Goal: Check status: Check status

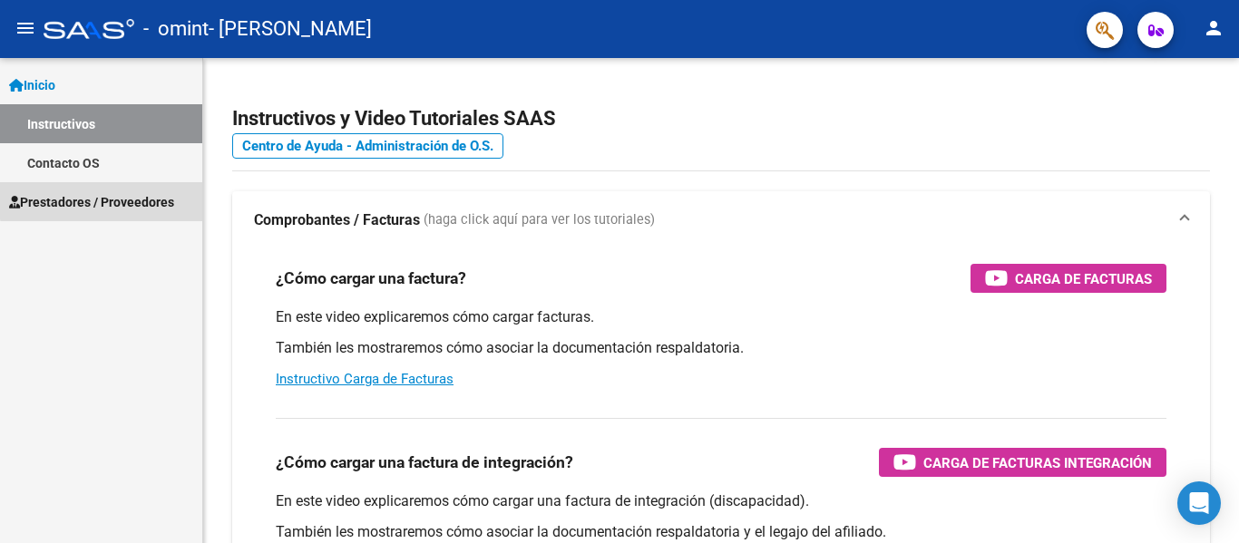
click at [111, 198] on span "Prestadores / Proveedores" at bounding box center [91, 202] width 165 height 20
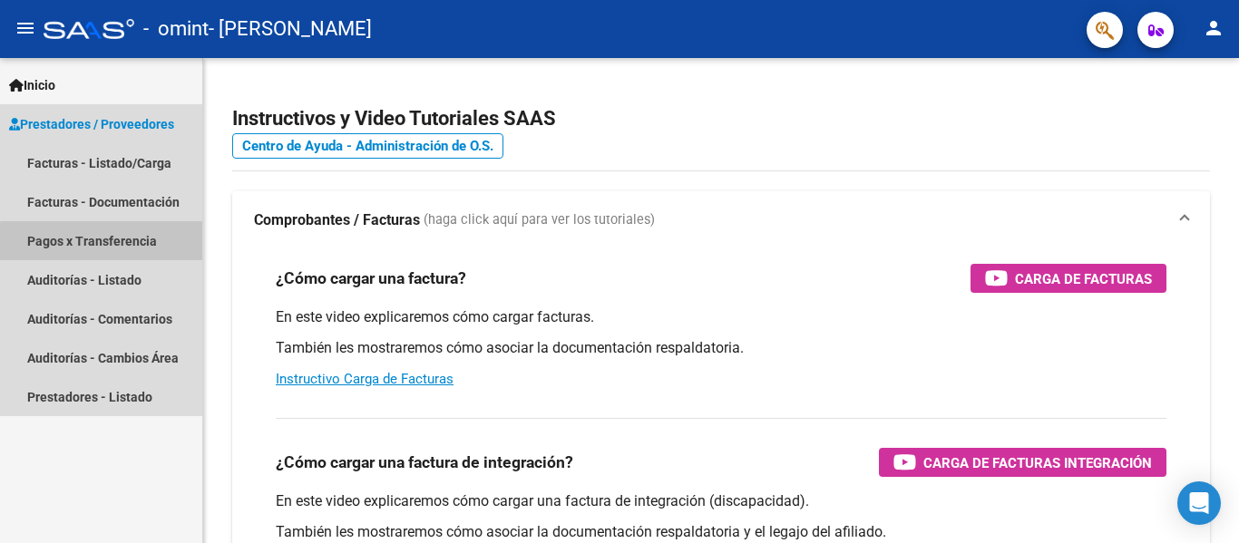
click at [126, 244] on link "Pagos x Transferencia" at bounding box center [101, 240] width 202 height 39
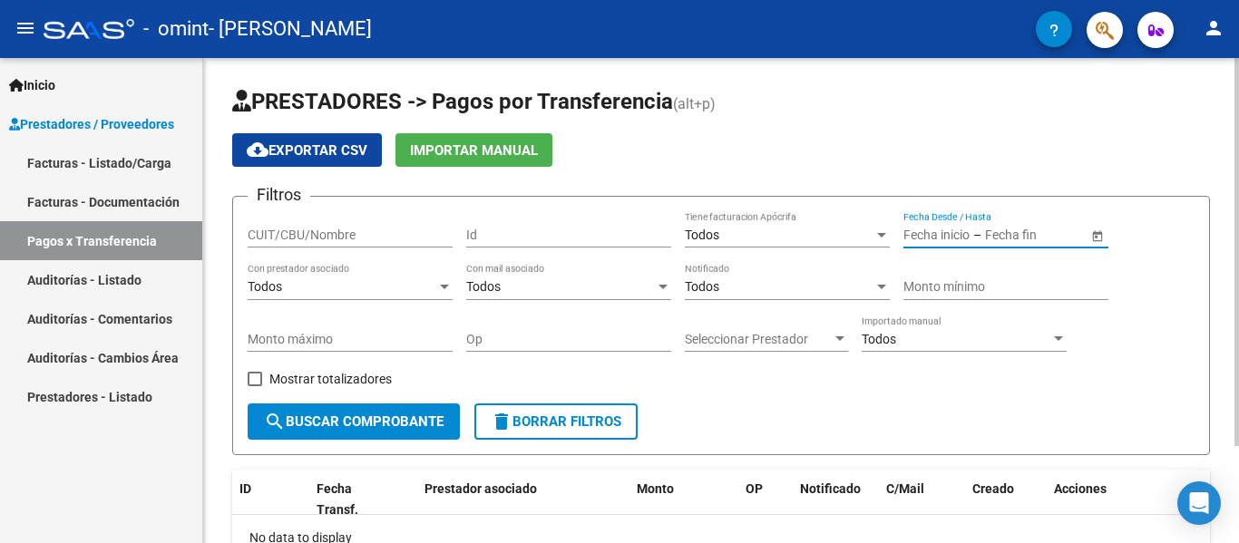
click at [917, 238] on input "text" at bounding box center [937, 235] width 66 height 15
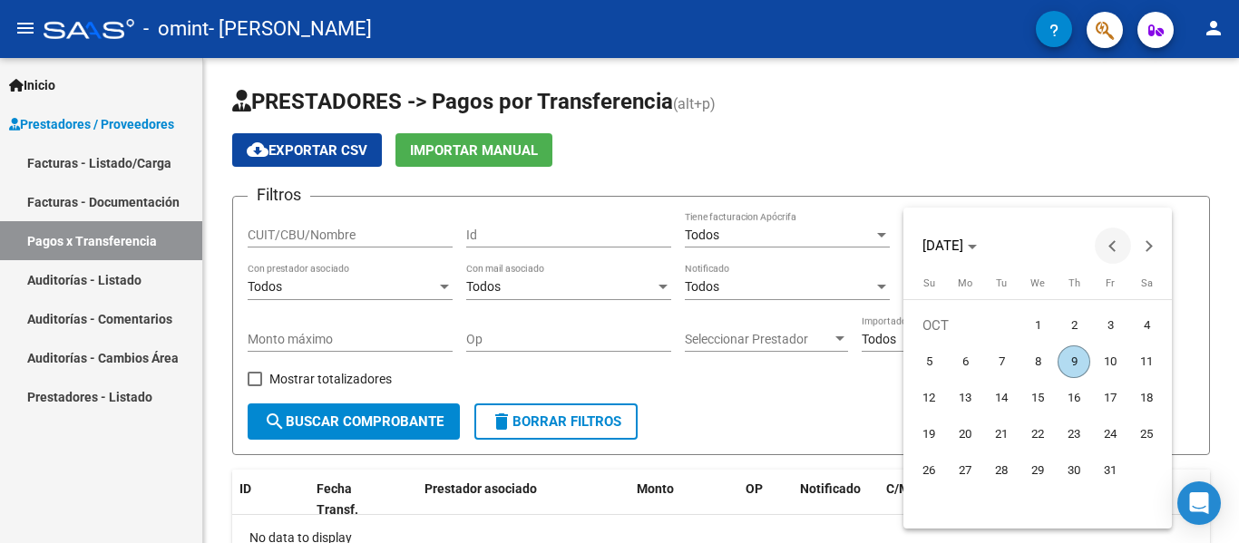
click at [1113, 246] on button "Previous month" at bounding box center [1113, 246] width 36 height 36
click at [1008, 360] on span "1" at bounding box center [1001, 362] width 33 height 33
type input "[DATE]"
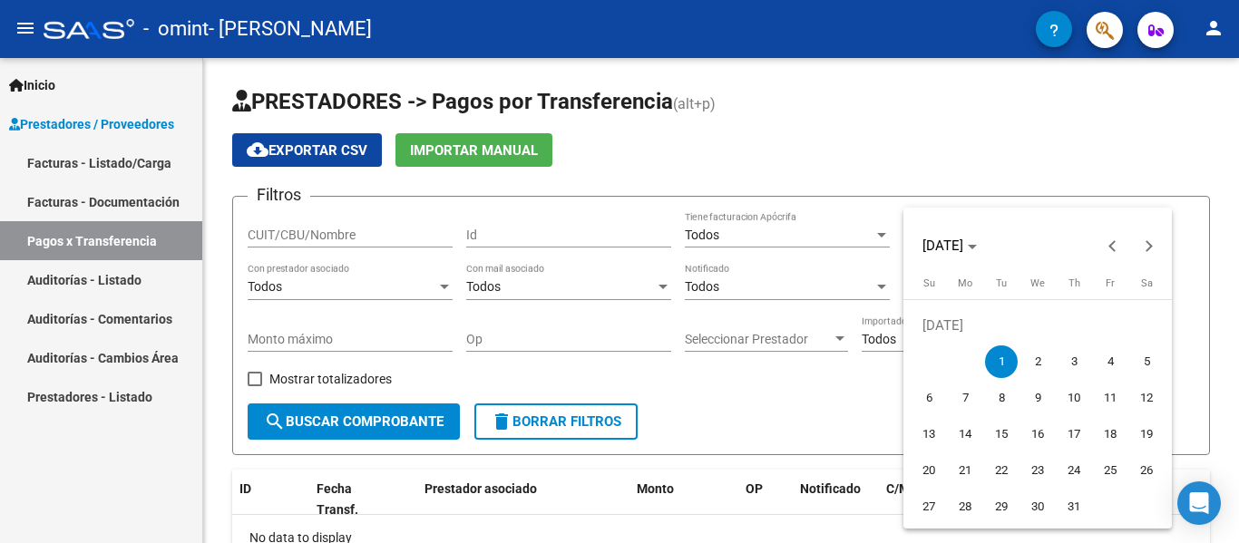
click at [802, 394] on div at bounding box center [619, 271] width 1239 height 543
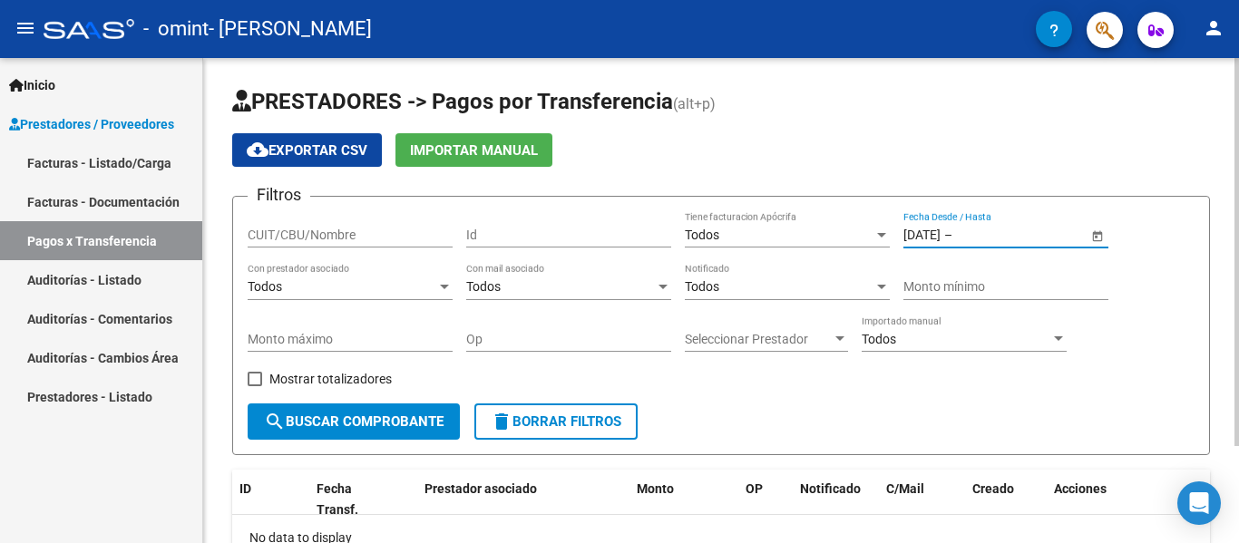
click at [1007, 234] on input "text" at bounding box center [1000, 235] width 89 height 15
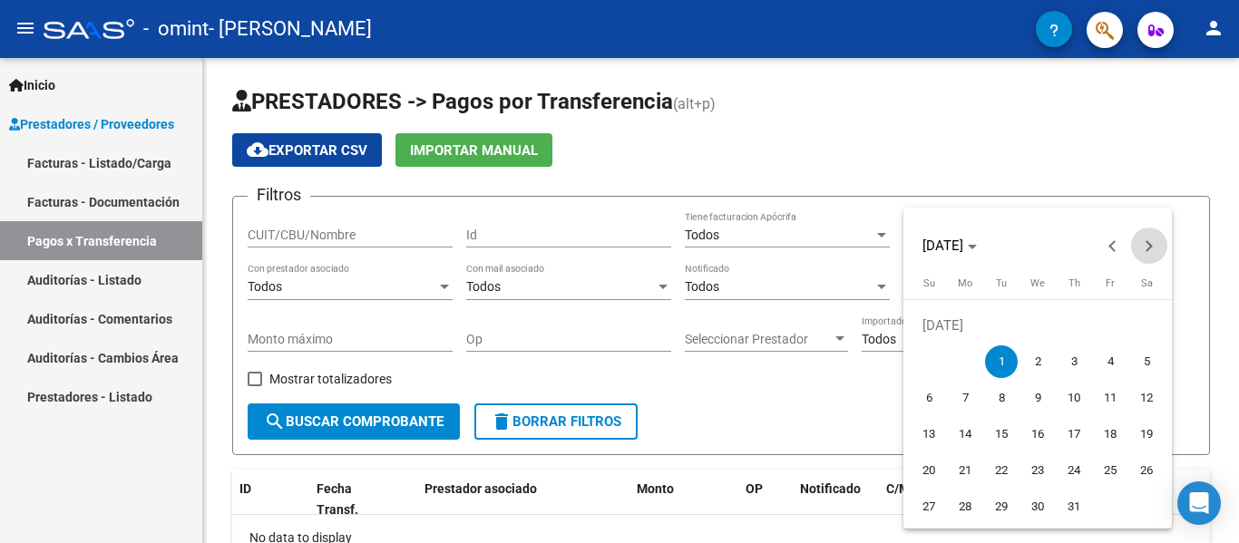
click at [1150, 246] on button "Next month" at bounding box center [1149, 246] width 36 height 36
click at [1035, 323] on span "1" at bounding box center [1038, 325] width 33 height 33
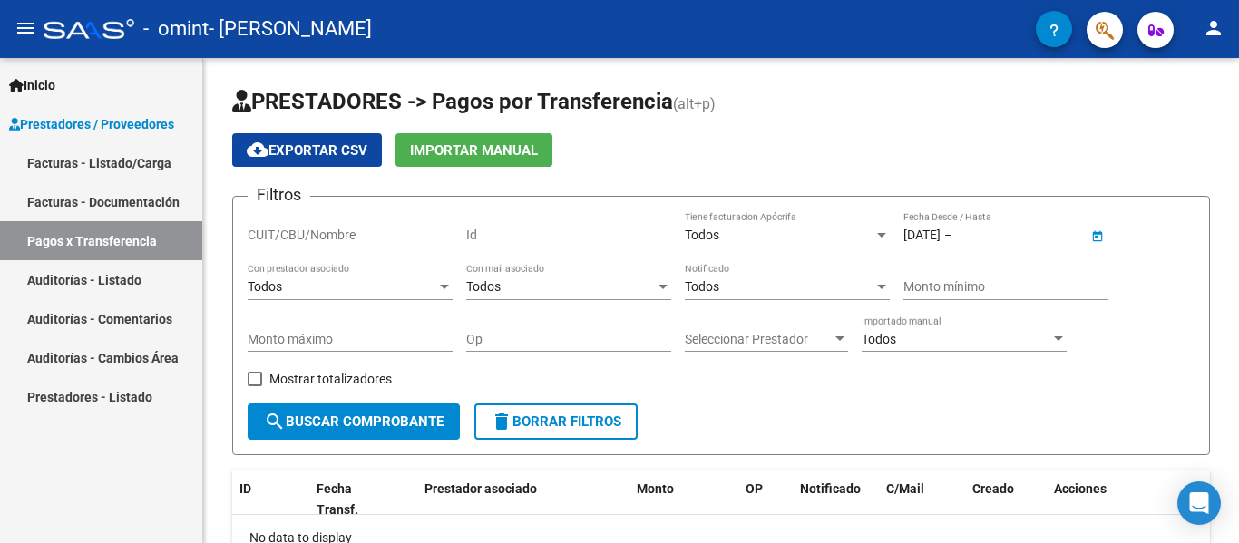
type input "[DATE]"
click at [840, 425] on form "Filtros CUIT/CBU/Nombre Id Todos Tiene facturacion Apócrifa [DATE] [DATE] – [DA…" at bounding box center [721, 325] width 978 height 259
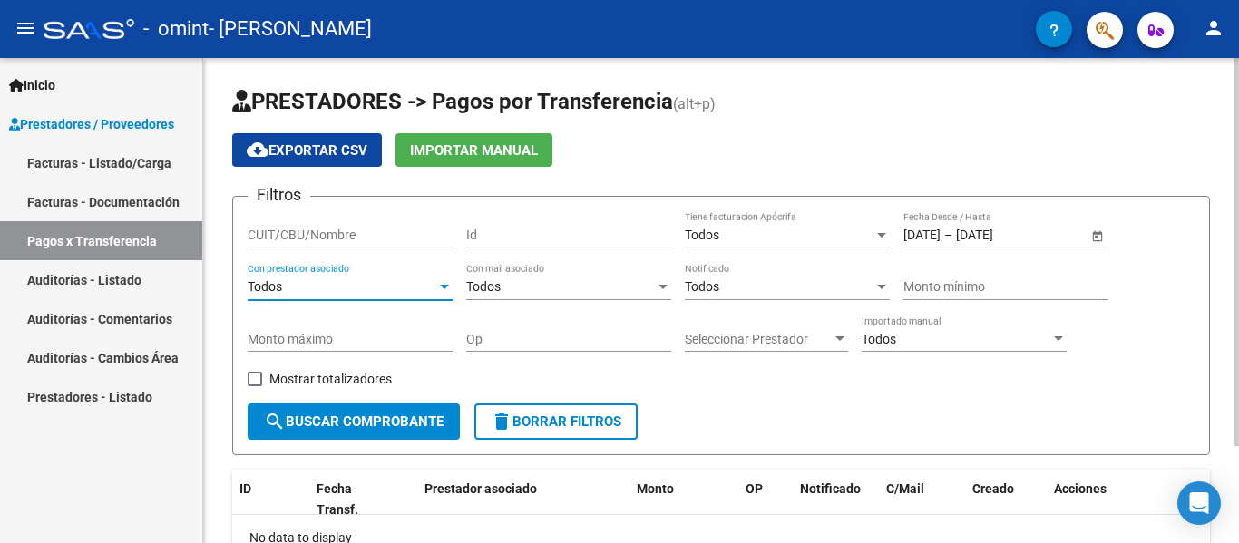
click at [446, 280] on div at bounding box center [444, 287] width 16 height 15
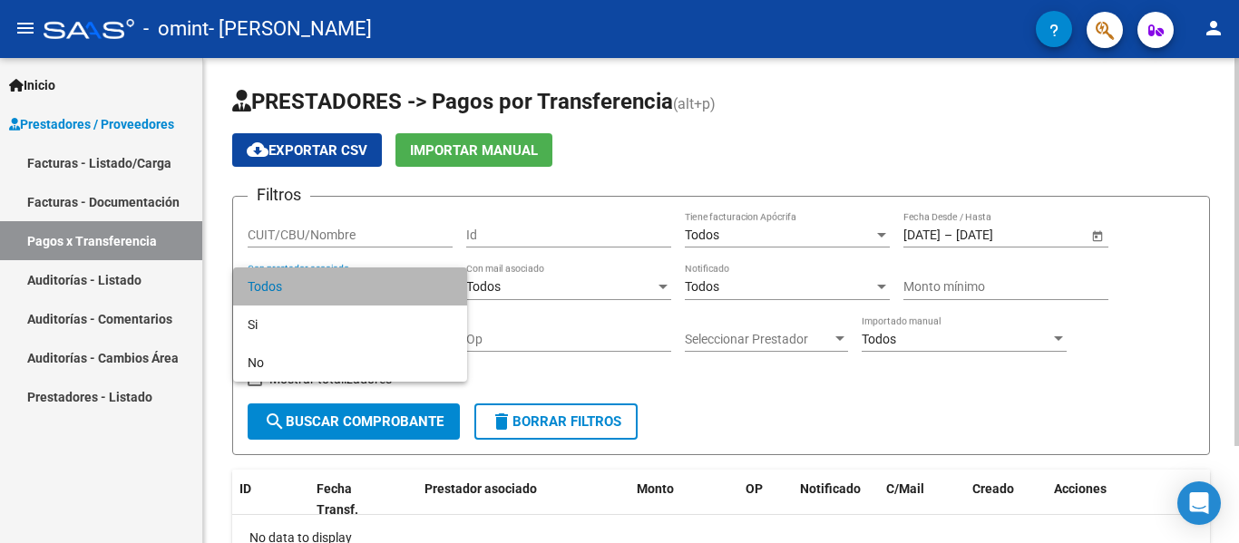
click at [446, 280] on span "Todos" at bounding box center [350, 287] width 205 height 38
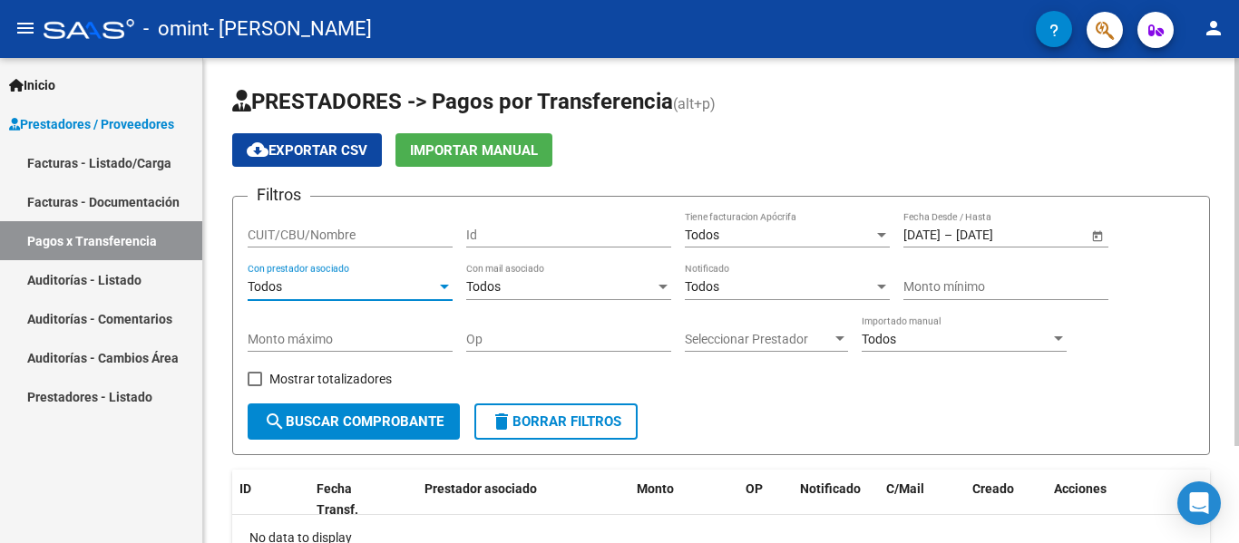
scroll to position [91, 0]
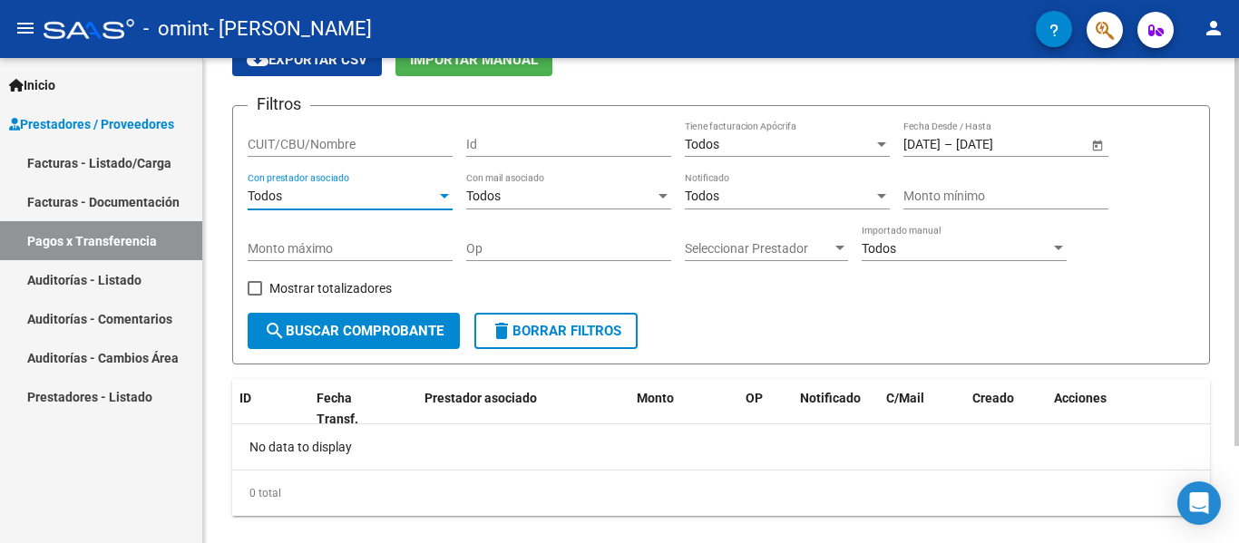
click at [395, 326] on span "search Buscar Comprobante" at bounding box center [354, 331] width 180 height 16
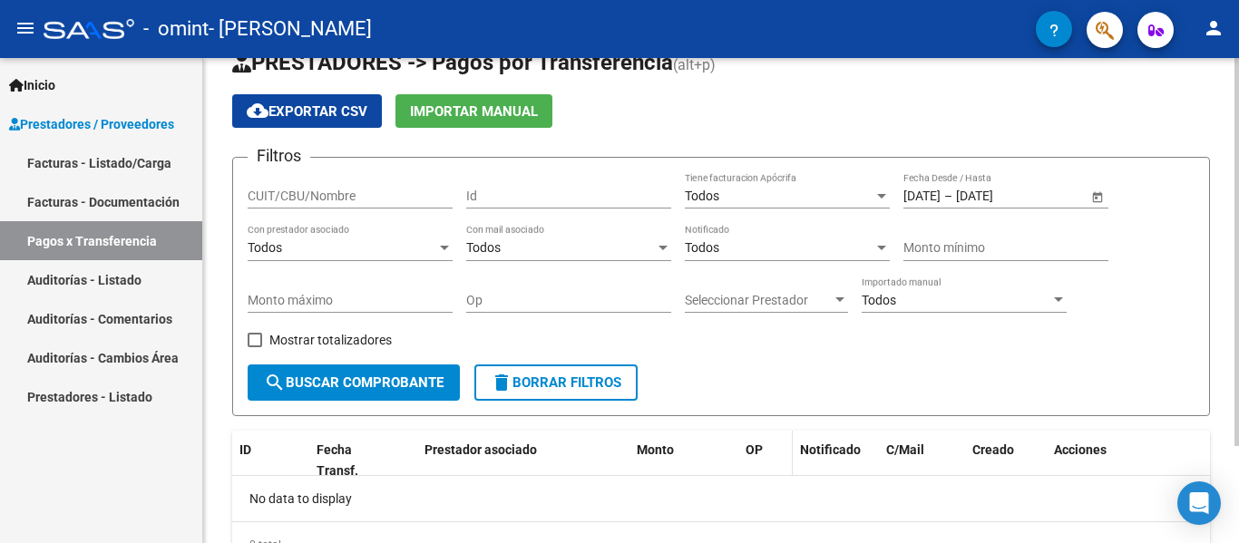
scroll to position [0, 0]
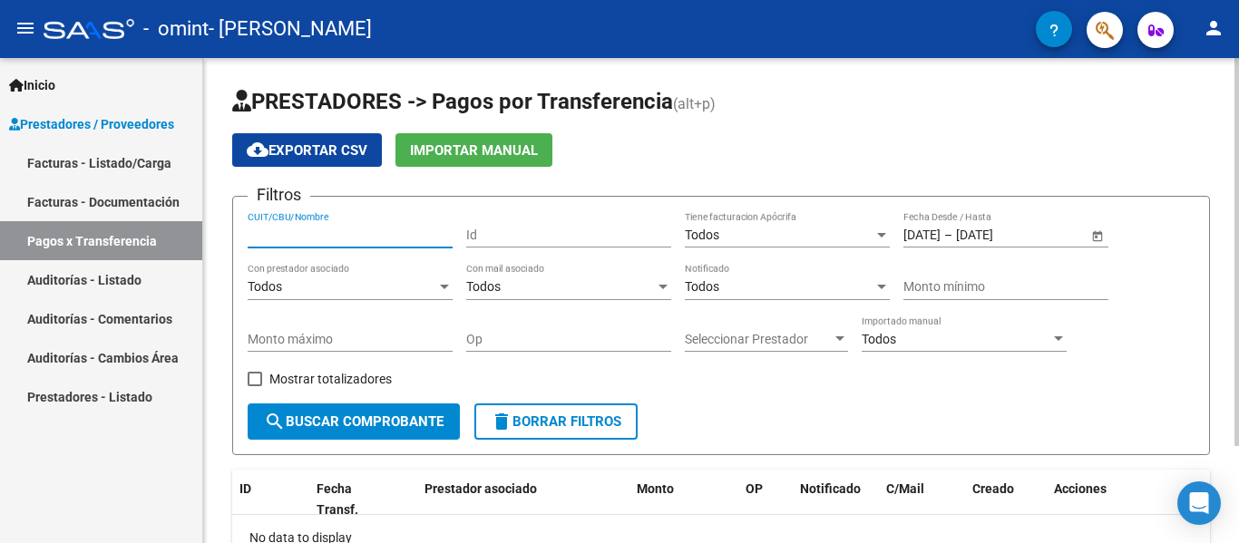
click at [312, 237] on input "CUIT/CBU/Nombre" at bounding box center [350, 235] width 205 height 15
paste input "27175272459"
type input "27175272459"
click at [374, 421] on span "search Buscar Comprobante" at bounding box center [354, 422] width 180 height 16
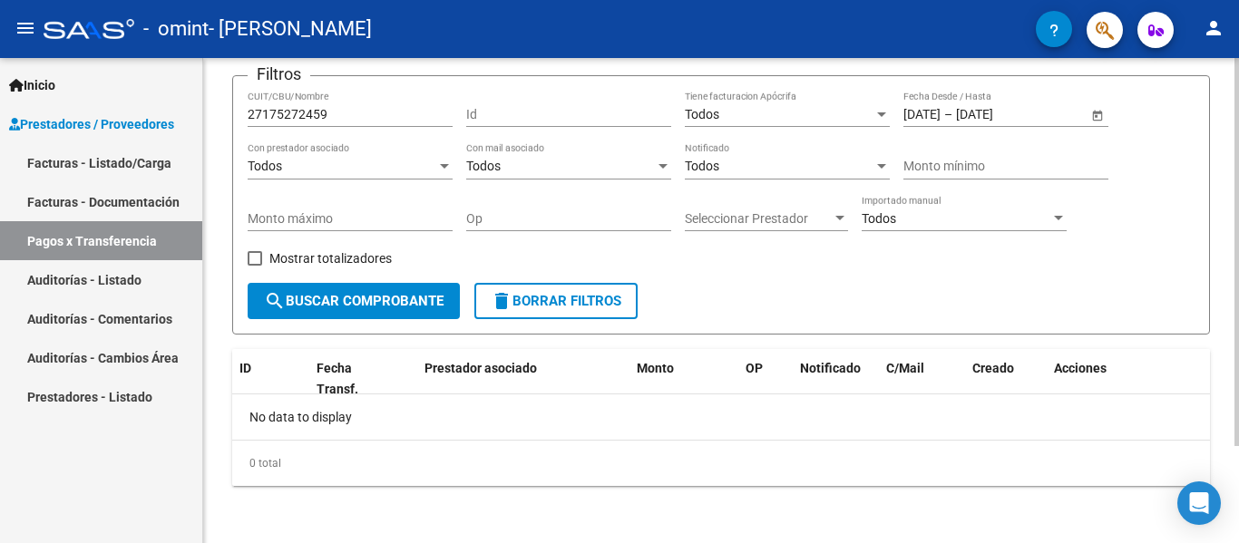
scroll to position [122, 0]
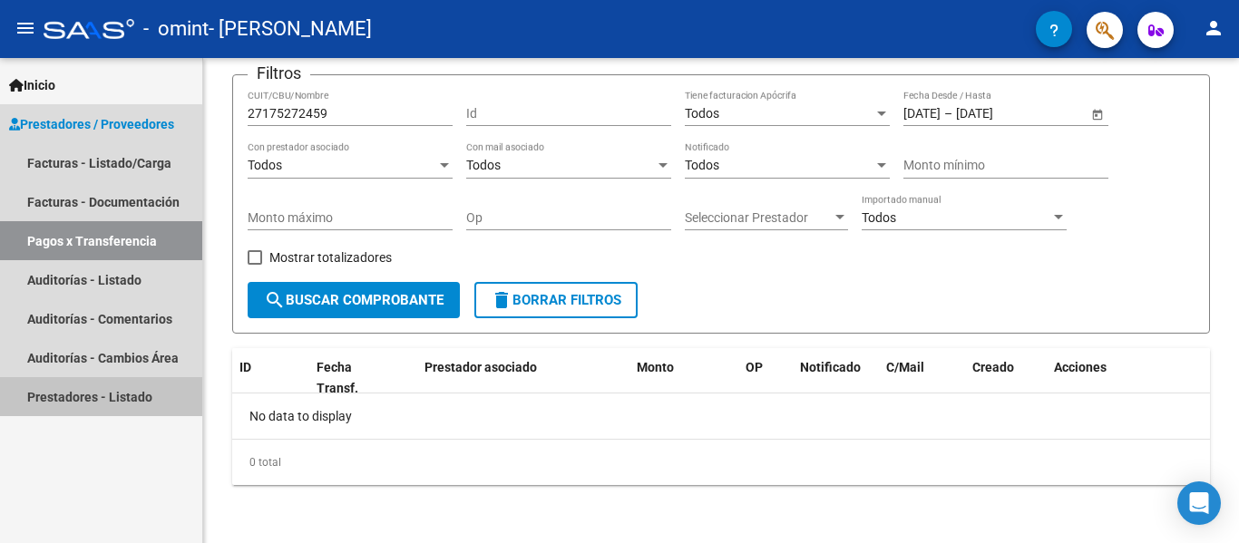
click at [73, 396] on link "Prestadores - Listado" at bounding box center [101, 396] width 202 height 39
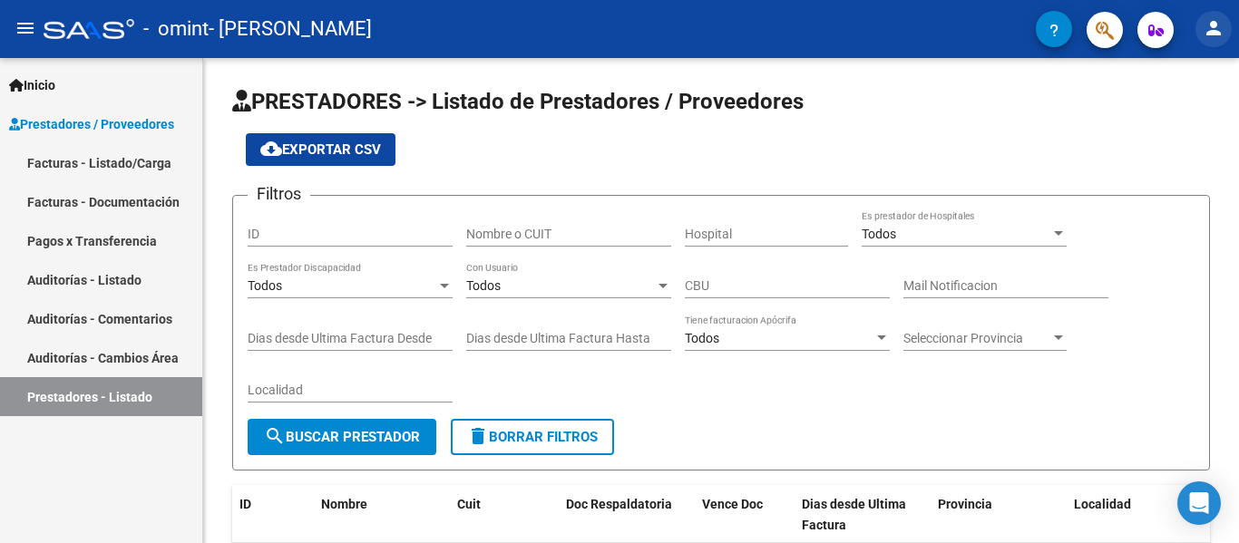
click at [1216, 29] on mat-icon "person" at bounding box center [1214, 28] width 22 height 22
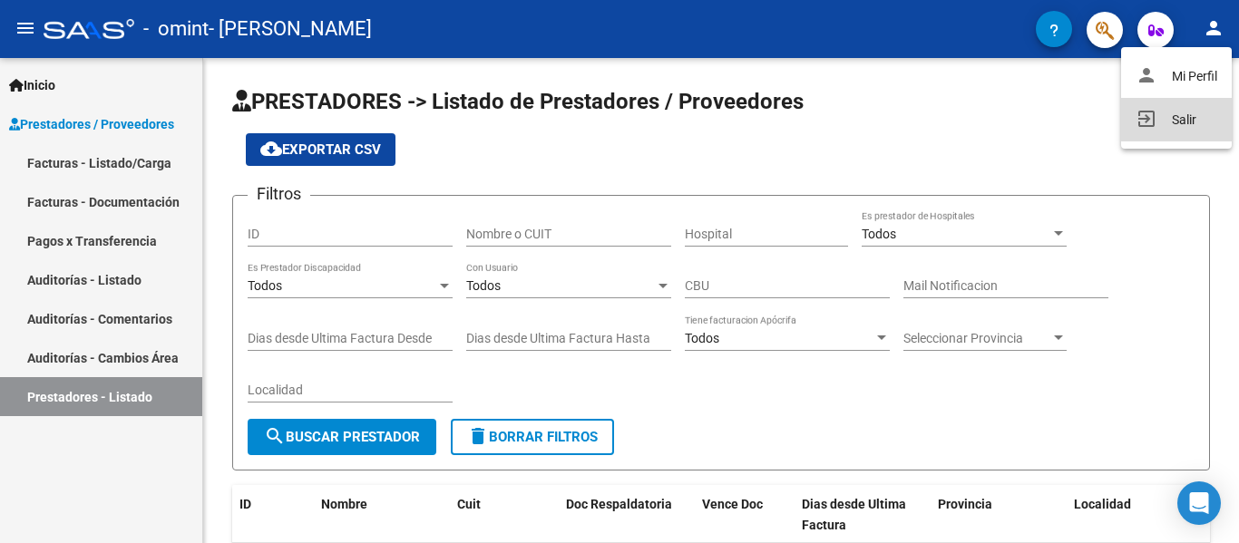
click at [1181, 119] on button "exit_to_app Salir" at bounding box center [1176, 120] width 111 height 44
